Goal: Find specific fact: Find specific fact

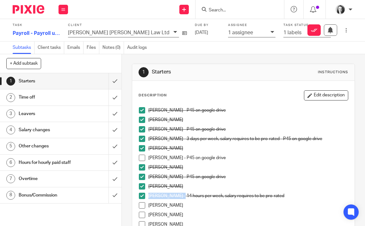
scroll to position [112, 0]
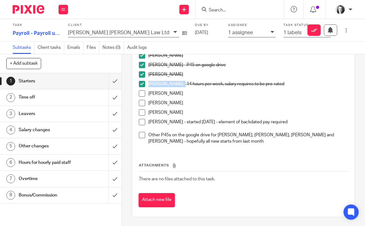
drag, startPoint x: 176, startPoint y: 93, endPoint x: 149, endPoint y: 93, distance: 26.9
click at [149, 93] on p "[PERSON_NAME]" at bounding box center [248, 93] width 200 height 6
copy p "[PERSON_NAME]"
click at [144, 94] on span at bounding box center [142, 93] width 6 height 6
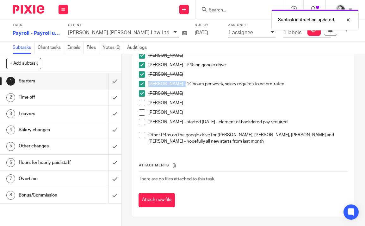
drag, startPoint x: 182, startPoint y: 104, endPoint x: 148, endPoint y: 104, distance: 33.8
click at [148, 104] on li "[PERSON_NAME]" at bounding box center [243, 104] width 209 height 9
copy p "[PERSON_NAME]"
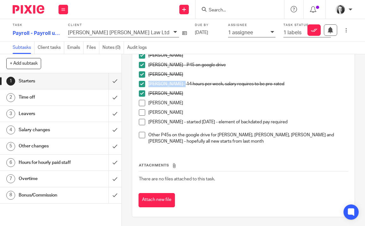
click at [141, 103] on span at bounding box center [142, 103] width 6 height 6
drag, startPoint x: 182, startPoint y: 104, endPoint x: 147, endPoint y: 104, distance: 34.5
click at [147, 104] on li "[PERSON_NAME]" at bounding box center [243, 104] width 209 height 9
copy p "[PERSON_NAME]"
drag, startPoint x: 175, startPoint y: 112, endPoint x: 148, endPoint y: 113, distance: 27.2
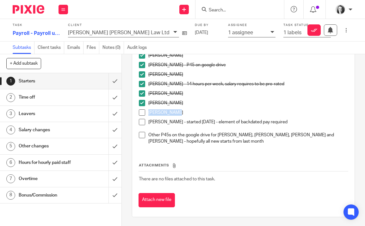
click at [148, 113] on p "[PERSON_NAME]" at bounding box center [248, 112] width 200 height 6
copy p "[PERSON_NAME]"
click at [139, 112] on span at bounding box center [142, 112] width 6 height 6
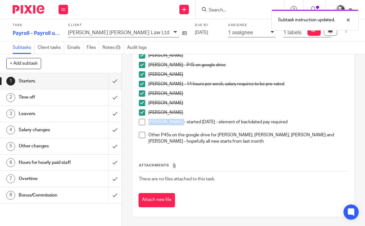
drag, startPoint x: 175, startPoint y: 123, endPoint x: 148, endPoint y: 121, distance: 26.3
click at [148, 121] on p "[PERSON_NAME] - started [DATE] - element of backdated pay required" at bounding box center [248, 122] width 200 height 6
copy p "[PERSON_NAME]"
